Goal: Information Seeking & Learning: Learn about a topic

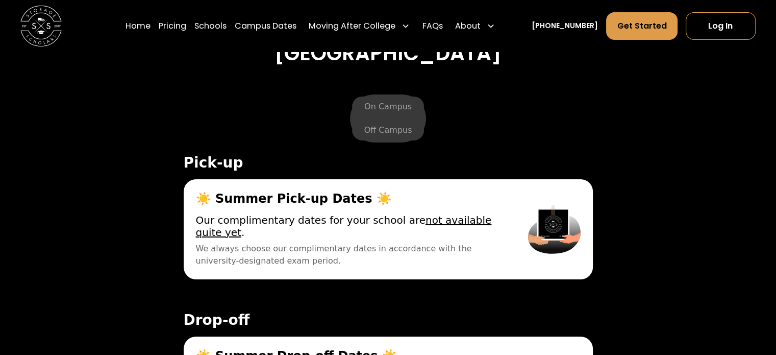
scroll to position [3244, 0]
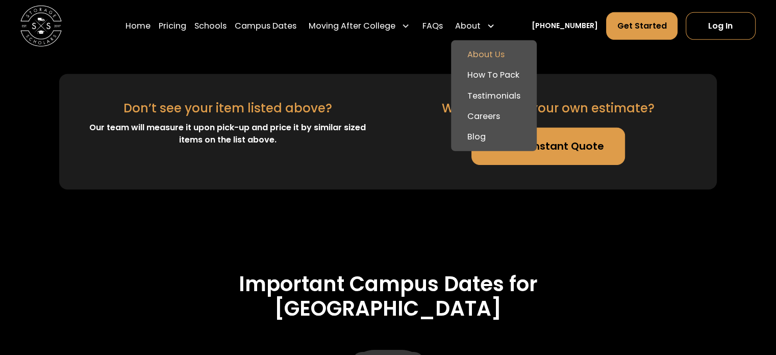
click at [500, 57] on link "About Us" at bounding box center [494, 54] width 78 height 20
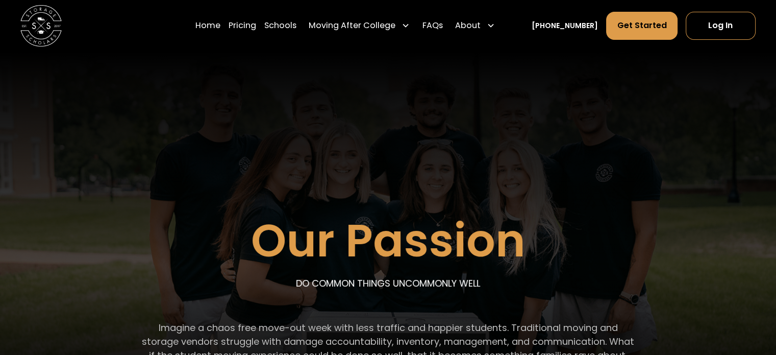
scroll to position [51, 0]
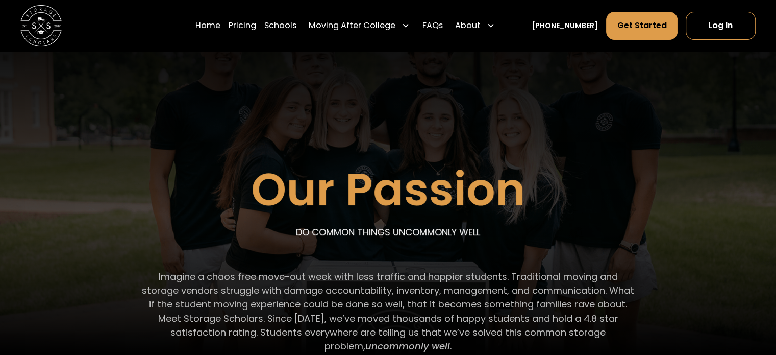
click at [665, 213] on div "Our Passion DO COMMON THINGS UNCOMMONLY WELL Imagine a chaos free move-out week…" at bounding box center [388, 196] width 699 height 390
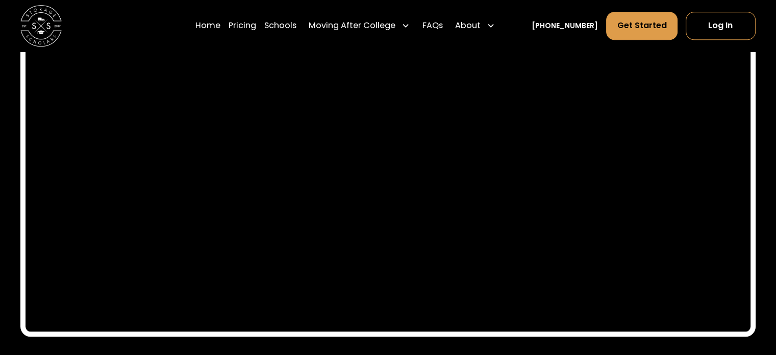
scroll to position [4849, 0]
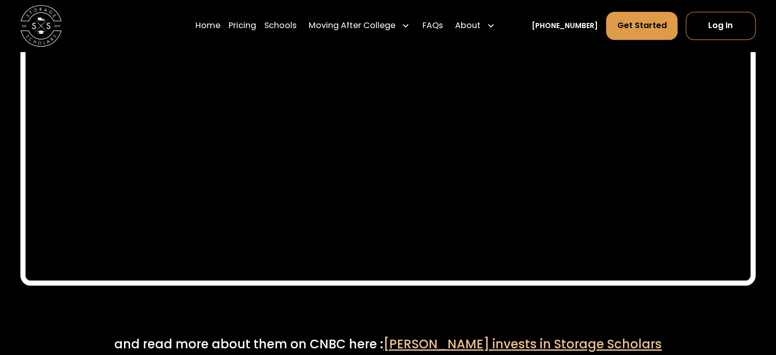
click at [387, 85] on div at bounding box center [388, 89] width 2 height 178
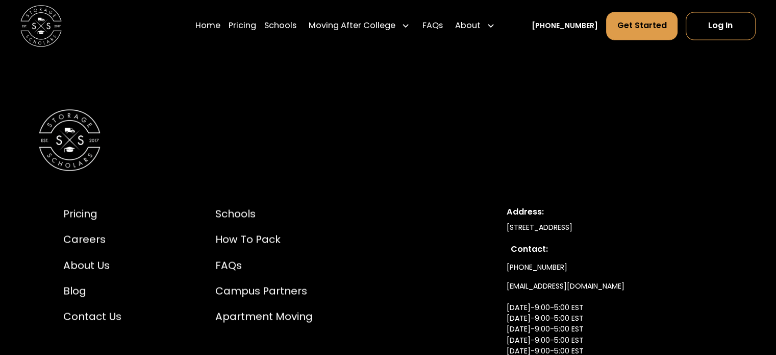
scroll to position [5155, 0]
